Goal: Task Accomplishment & Management: Complete application form

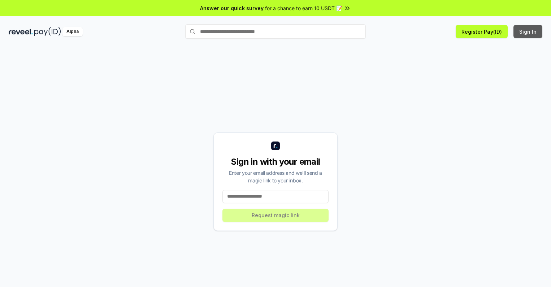
click at [529, 31] on button "Sign In" at bounding box center [528, 31] width 29 height 13
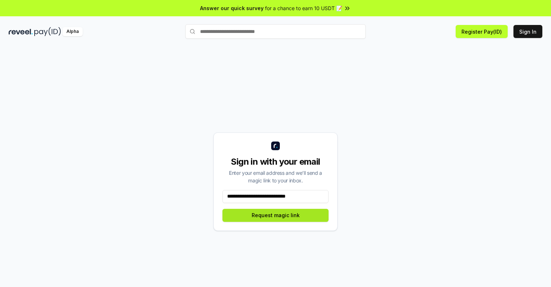
type input "**********"
click at [276, 215] on button "Request magic link" at bounding box center [276, 215] width 106 height 13
